Goal: Task Accomplishment & Management: Manage account settings

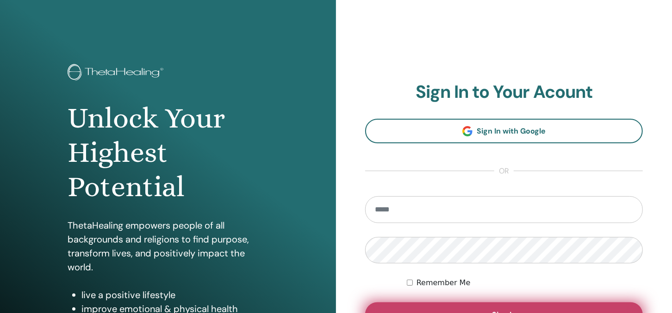
type input "**********"
click at [502, 306] on button "Sign In" at bounding box center [504, 314] width 278 height 24
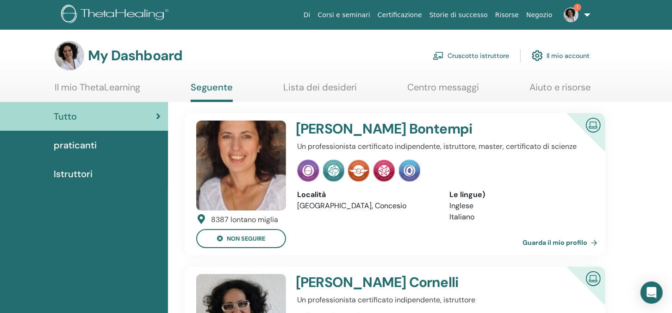
click at [473, 55] on link "Cruscotto istruttore" at bounding box center [471, 55] width 76 height 20
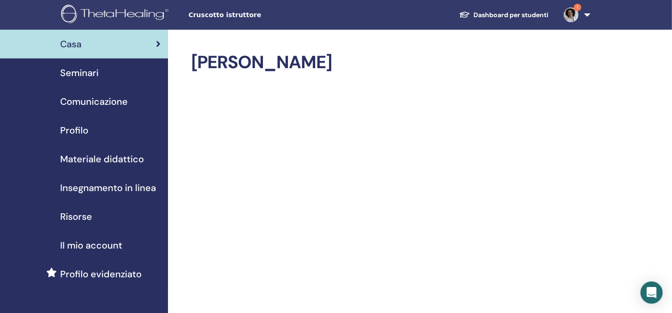
click at [77, 74] on span "Seminari" at bounding box center [79, 73] width 38 height 14
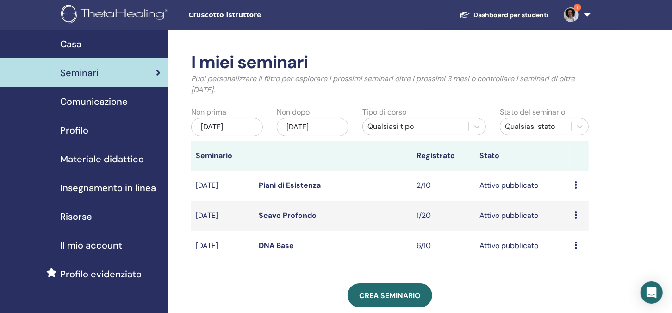
click at [277, 246] on link "DNA Base" at bounding box center [276, 245] width 35 height 10
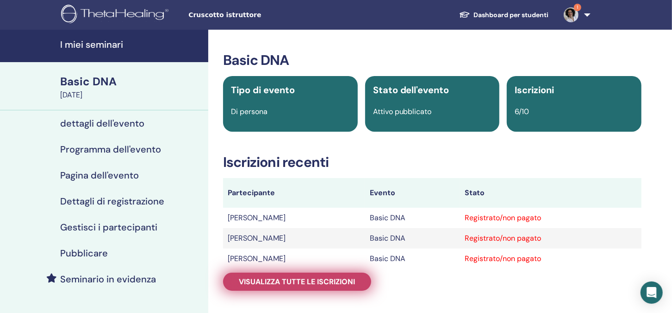
click at [289, 281] on span "Visualizza tutte le iscrizioni" at bounding box center [297, 281] width 116 height 10
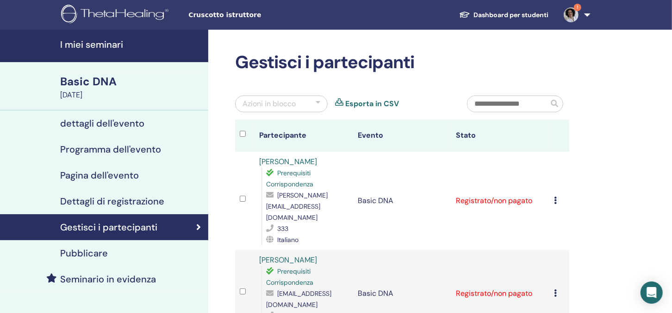
click at [575, 12] on img at bounding box center [571, 14] width 15 height 15
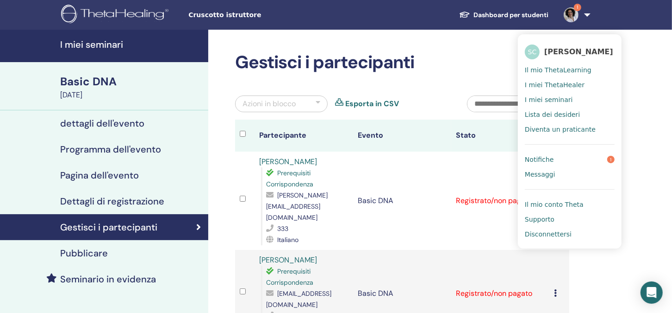
click at [546, 159] on span "Notifiche" at bounding box center [539, 159] width 29 height 8
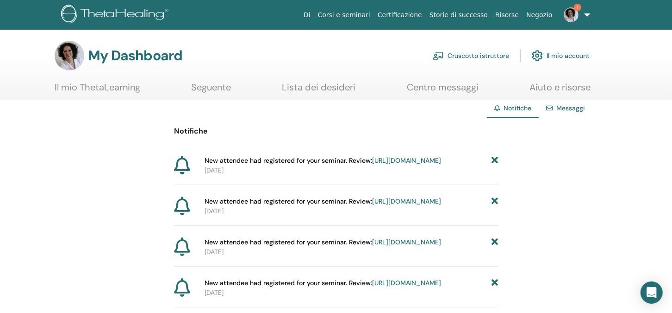
click at [372, 164] on link "https://member.thetahealing.com/instructor/seminar/370091/attendees" at bounding box center [406, 160] width 69 height 8
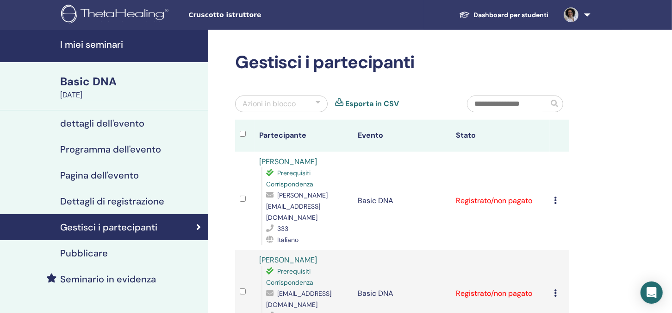
click at [572, 15] on img at bounding box center [571, 14] width 15 height 15
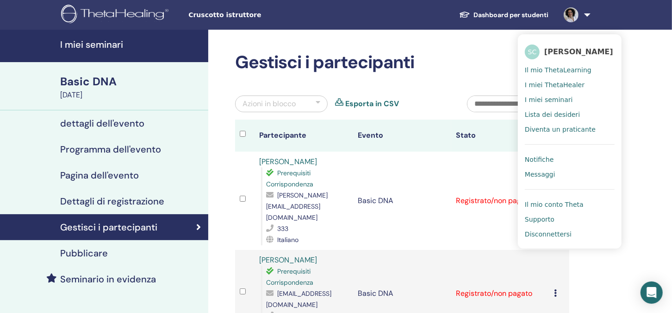
click at [545, 234] on span "Disconnettersi" at bounding box center [548, 234] width 47 height 8
